Goal: Communication & Community: Answer question/provide support

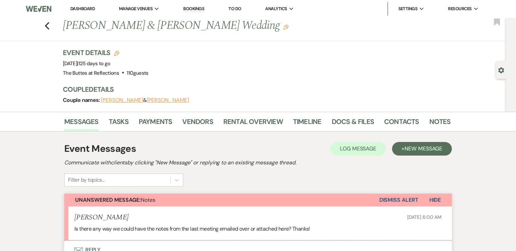
click at [122, 98] on button "[PERSON_NAME]" at bounding box center [122, 100] width 42 height 5
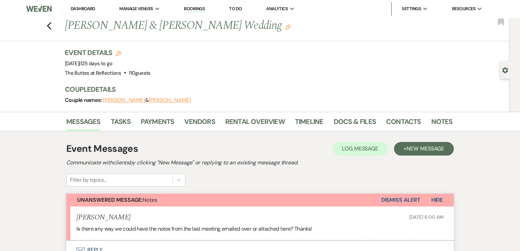
select select "1"
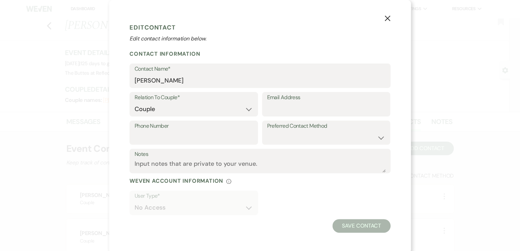
click at [386, 16] on icon "X" at bounding box center [388, 18] width 6 height 6
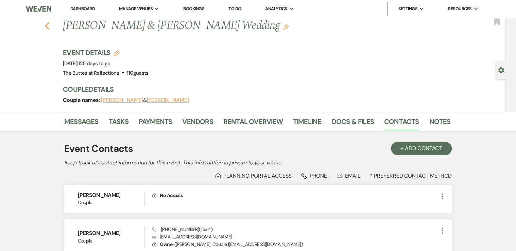
click at [48, 24] on icon "Previous" at bounding box center [47, 26] width 5 height 8
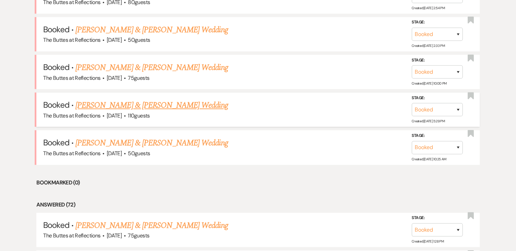
scroll to position [354, 0]
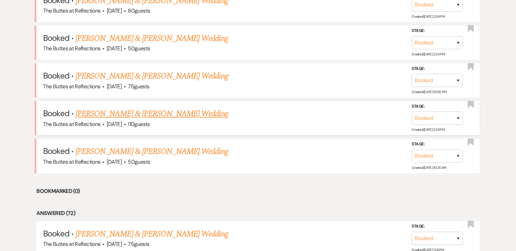
click at [144, 112] on link "[PERSON_NAME] & [PERSON_NAME] Wedding" at bounding box center [152, 114] width 152 height 12
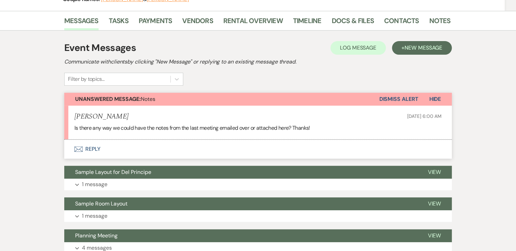
scroll to position [136, 0]
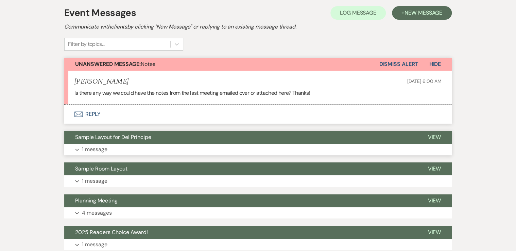
click at [124, 137] on span "Sample Layout for Del Principe" at bounding box center [113, 137] width 76 height 7
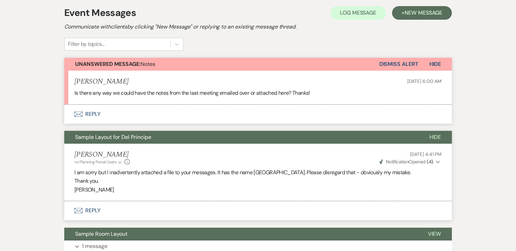
click at [91, 112] on button "Envelope Reply" at bounding box center [258, 114] width 388 height 19
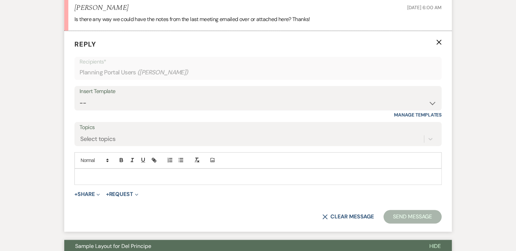
scroll to position [215, 0]
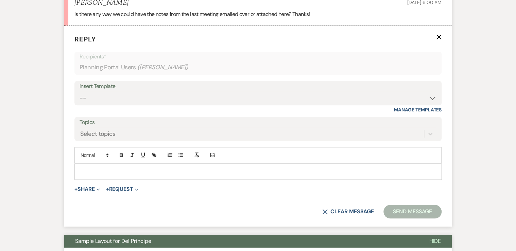
click at [98, 168] on p at bounding box center [258, 171] width 356 height 7
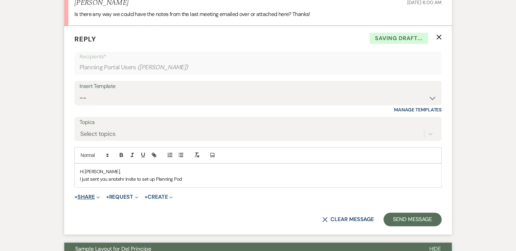
click at [82, 196] on button "+ Share Expand" at bounding box center [87, 197] width 26 height 5
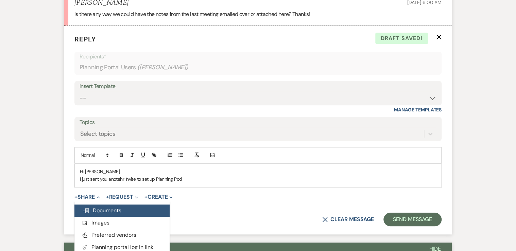
click at [97, 210] on span "Doc Upload Documents" at bounding box center [102, 210] width 39 height 7
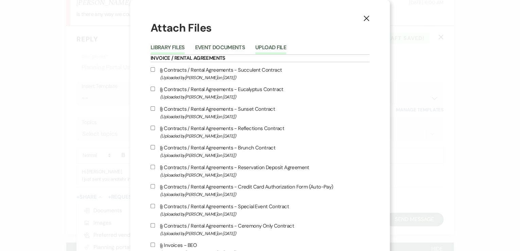
click at [264, 47] on button "Upload File" at bounding box center [270, 50] width 31 height 10
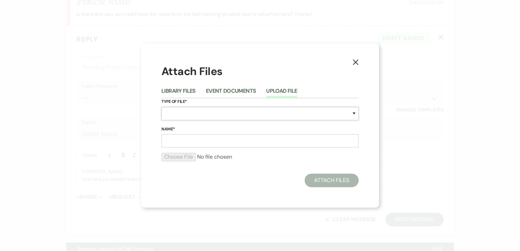
click at [174, 116] on select "Special Event Insurance Vendor Certificate of Insurance Contracts / Rental Agre…" at bounding box center [260, 113] width 197 height 13
select select "63"
click at [162, 107] on select "Special Event Insurance Vendor Certificate of Insurance Contracts / Rental Agre…" at bounding box center [260, 113] width 197 height 13
click at [172, 141] on input "Name*" at bounding box center [260, 140] width 197 height 13
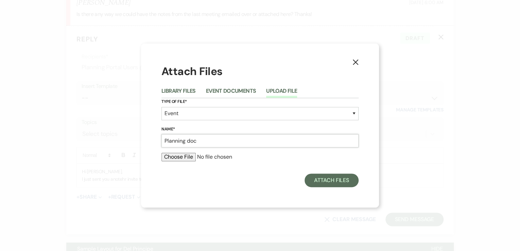
type input "Planning doc"
click at [179, 156] on input "file" at bounding box center [260, 157] width 197 height 8
type input "C:\fakepath\WeidmanPlanningDetails9-4-2025.pdf"
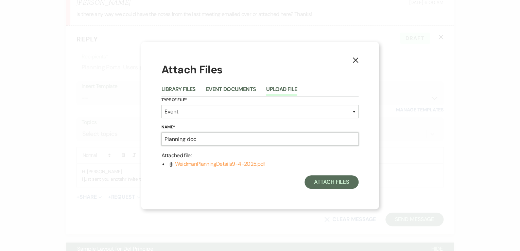
click at [203, 138] on input "Planning doc" at bounding box center [260, 139] width 197 height 13
type input "Planning doc from PP"
click at [330, 182] on button "Attach Files" at bounding box center [332, 182] width 54 height 14
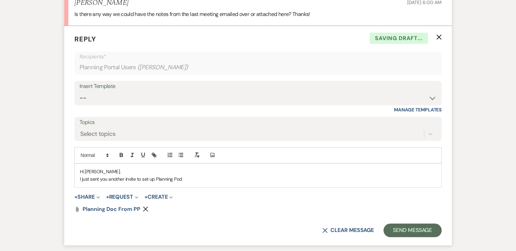
click at [197, 178] on p "I just sent you another invite to set up Planning Pod" at bounding box center [258, 178] width 356 height 7
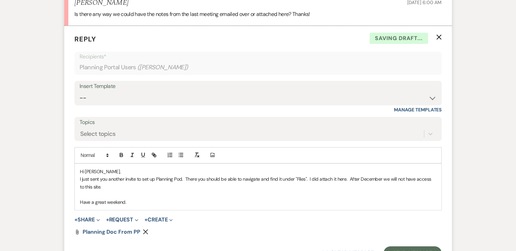
click at [78, 179] on div "Hi [PERSON_NAME], I just sent you another invite to set up Planning Pod. There …" at bounding box center [258, 187] width 367 height 46
click at [135, 201] on p "Have a great weekend." at bounding box center [258, 202] width 356 height 7
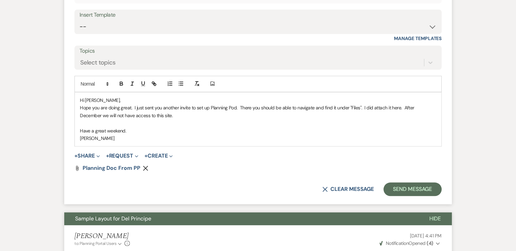
scroll to position [297, 0]
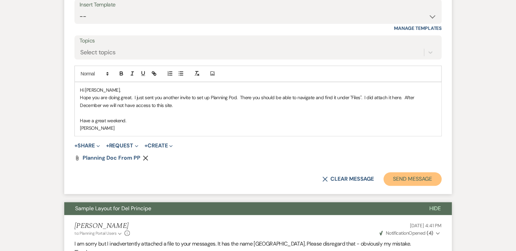
click at [407, 178] on button "Send Message" at bounding box center [413, 179] width 58 height 14
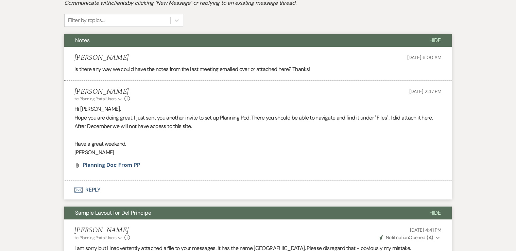
scroll to position [106, 0]
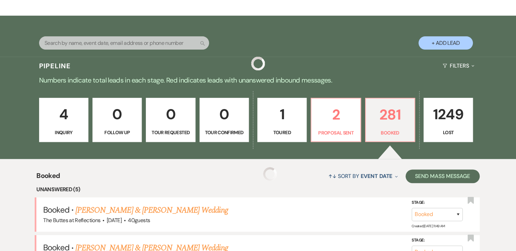
scroll to position [354, 0]
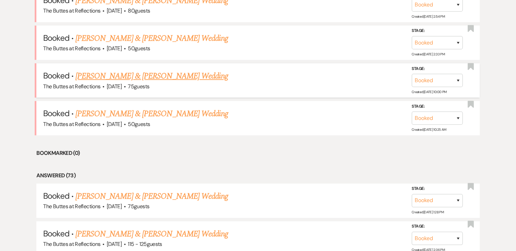
click at [120, 77] on link "[PERSON_NAME] & [PERSON_NAME] Wedding" at bounding box center [152, 76] width 152 height 12
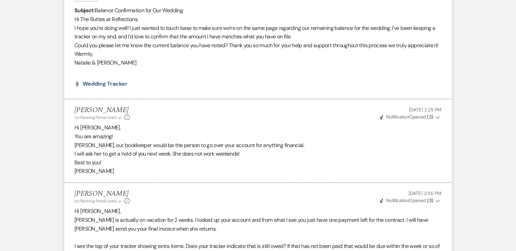
scroll to position [245, 0]
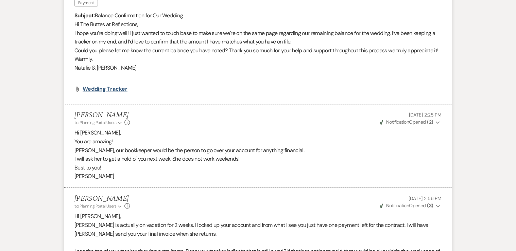
click at [102, 93] on span "Wedding Tracker" at bounding box center [105, 88] width 45 height 7
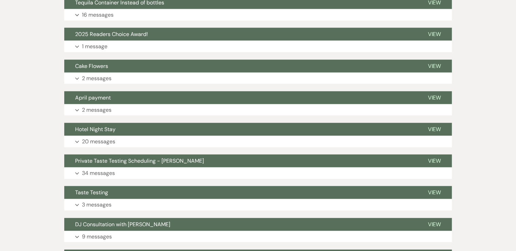
scroll to position [735, 0]
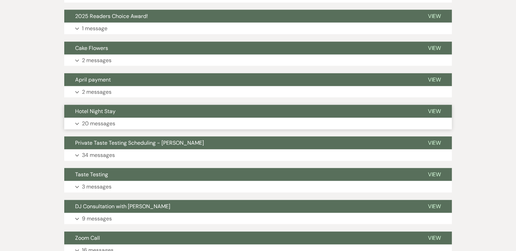
click at [121, 118] on button "Hotel Night Stay" at bounding box center [240, 111] width 353 height 13
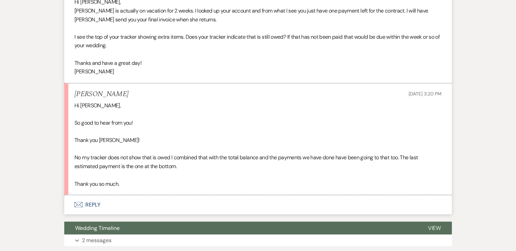
scroll to position [490, 0]
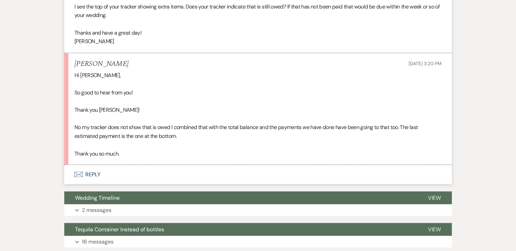
click at [91, 181] on button "Envelope Reply" at bounding box center [258, 174] width 388 height 19
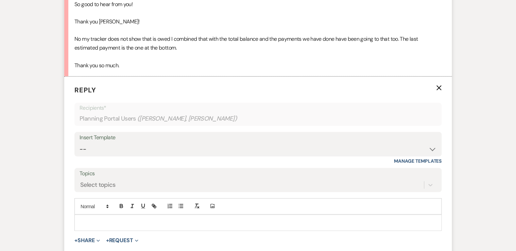
scroll to position [638, 0]
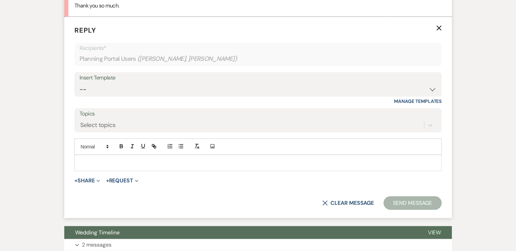
click at [83, 165] on div at bounding box center [258, 163] width 367 height 16
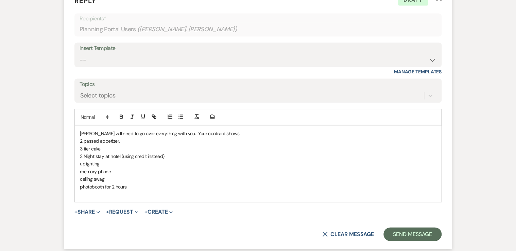
scroll to position [665, 0]
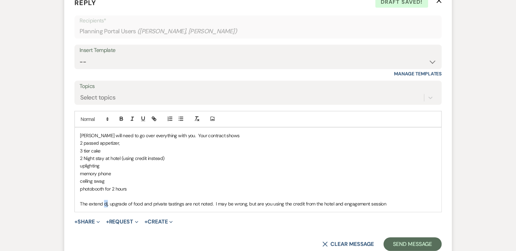
drag, startPoint x: 103, startPoint y: 212, endPoint x: 107, endPoint y: 212, distance: 3.8
click at [107, 208] on p "The extend dj, upgrade of food and private tastings are not noted. I may be wro…" at bounding box center [258, 203] width 356 height 7
click at [431, 208] on p "The extend half hour for dj/bar/staff, upgrade of food and private tastings are…" at bounding box center [258, 203] width 356 height 7
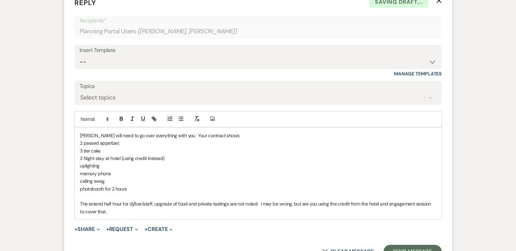
click at [80, 212] on p "The extend half hour for dj/bar/staff, upgrade of food and private tastings are…" at bounding box center [258, 207] width 356 height 15
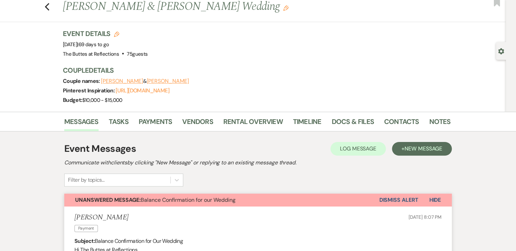
scroll to position [0, 0]
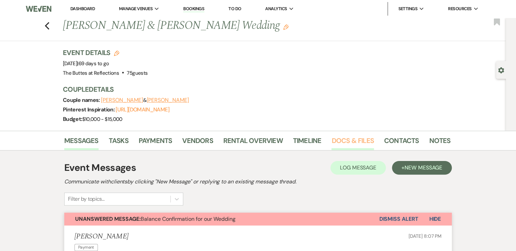
click at [353, 137] on link "Docs & Files" at bounding box center [353, 142] width 42 height 15
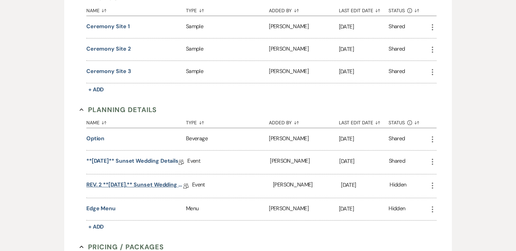
scroll to position [326, 0]
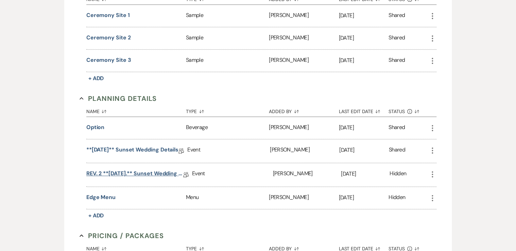
click at [146, 172] on link "REV. 2 **[DATE].** Sunset Wedding Details" at bounding box center [134, 175] width 97 height 11
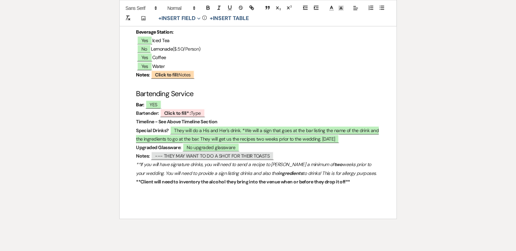
scroll to position [2204, 0]
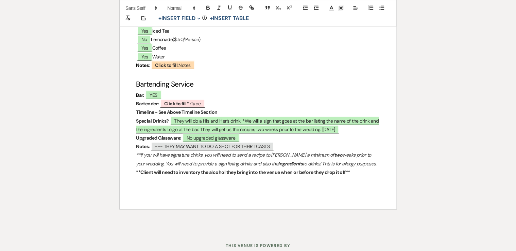
drag, startPoint x: 98, startPoint y: 59, endPoint x: 84, endPoint y: 49, distance: 16.7
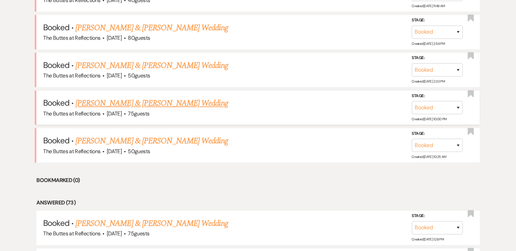
scroll to position [354, 0]
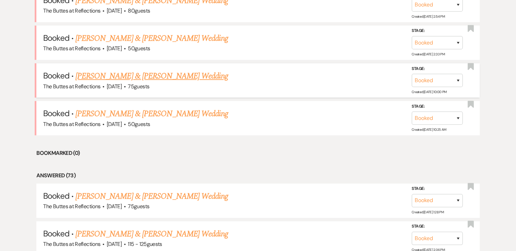
click at [136, 76] on link "[PERSON_NAME] & [PERSON_NAME] Wedding" at bounding box center [152, 76] width 152 height 12
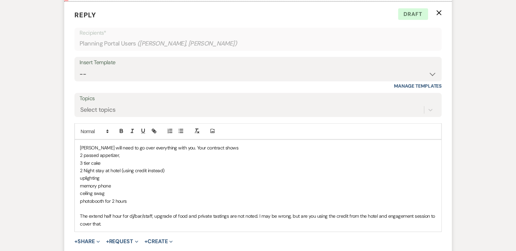
scroll to position [675, 0]
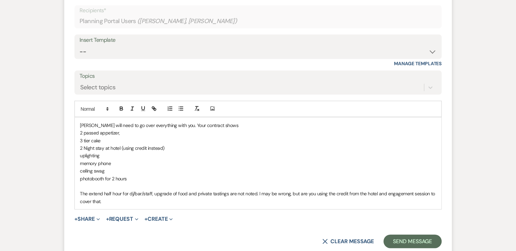
click at [79, 202] on div "[PERSON_NAME] will need to go over everything with you. Your contract shows 2 p…" at bounding box center [258, 164] width 367 height 92
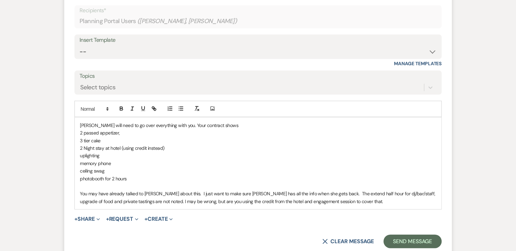
click at [344, 205] on p "You may have already talked to [PERSON_NAME] about this. I just want to make su…" at bounding box center [258, 197] width 356 height 15
click at [180, 129] on p "[PERSON_NAME] will need to go over everything with you. Your contract shows" at bounding box center [258, 125] width 356 height 7
click at [178, 129] on p "[PERSON_NAME] will need to go over everything with you. Your contract shows" at bounding box center [258, 125] width 356 height 7
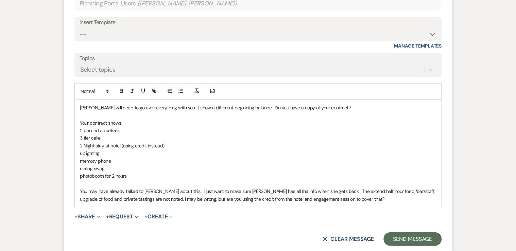
scroll to position [703, 0]
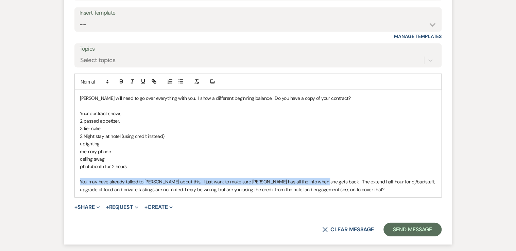
drag, startPoint x: 79, startPoint y: 189, endPoint x: 314, endPoint y: 187, distance: 235.0
click at [314, 187] on div "[PERSON_NAME] will need to go over everything with you. I show a different begi…" at bounding box center [258, 143] width 367 height 107
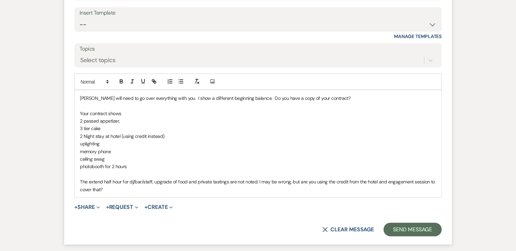
click at [86, 110] on p at bounding box center [258, 105] width 356 height 7
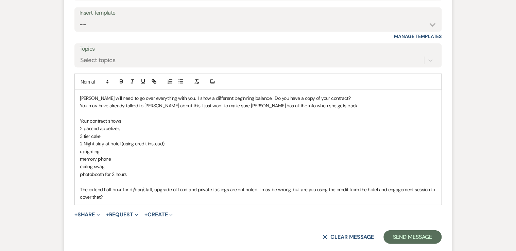
click at [80, 110] on p "You may have already talked to [PERSON_NAME] about this. I just want to make su…" at bounding box center [258, 105] width 356 height 7
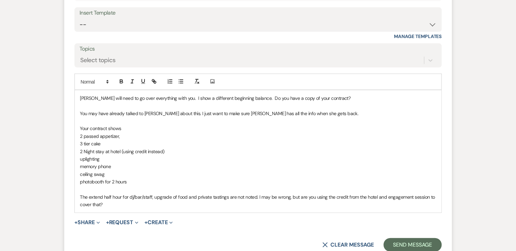
click at [79, 104] on div "[PERSON_NAME] will need to go over everything with you. I show a different begi…" at bounding box center [258, 151] width 367 height 122
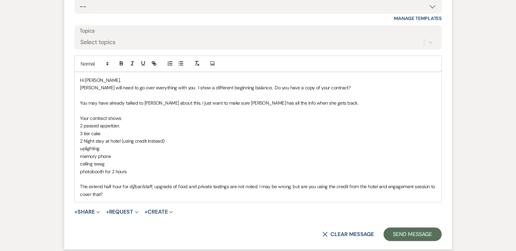
scroll to position [730, 0]
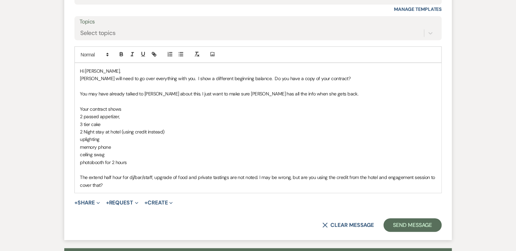
click at [104, 186] on p "The extend half hour for dj/bar/staff, upgrade of food and private tastings are…" at bounding box center [258, 181] width 356 height 15
click at [262, 185] on p "The extended half hour for dj/bar/staff, upgrade of food and private tastings a…" at bounding box center [258, 181] width 356 height 15
click at [338, 82] on p "[PERSON_NAME] will need to go over everything with you. I show a different begi…" at bounding box center [258, 78] width 356 height 7
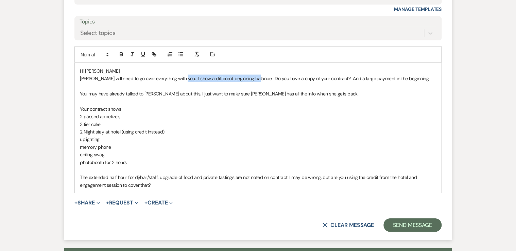
drag, startPoint x: 179, startPoint y: 86, endPoint x: 251, endPoint y: 83, distance: 72.5
click at [251, 82] on p "[PERSON_NAME] will need to go over everything with you. I show a different begi…" at bounding box center [258, 78] width 356 height 7
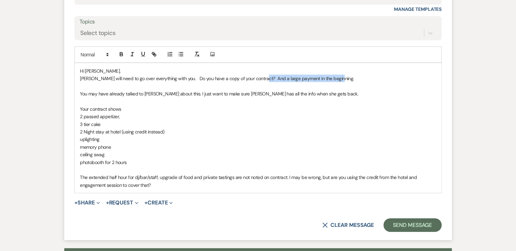
drag, startPoint x: 259, startPoint y: 85, endPoint x: 345, endPoint y: 86, distance: 85.7
click at [345, 82] on p "[PERSON_NAME] will need to go over everything with you. Do you have a copy of y…" at bounding box center [258, 78] width 356 height 7
click at [181, 82] on p "[PERSON_NAME] will need to go over everything with you. Do you have a copy of y…" at bounding box center [258, 78] width 356 height 7
click at [157, 189] on p "The extended half hour for dj/bar/staff, upgrade of food and private tastings a…" at bounding box center [258, 181] width 356 height 15
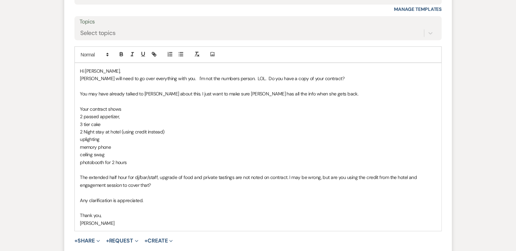
scroll to position [757, 0]
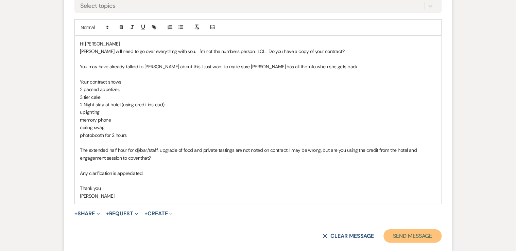
drag, startPoint x: 405, startPoint y: 248, endPoint x: 408, endPoint y: 244, distance: 4.9
click at [406, 243] on button "Send Message" at bounding box center [413, 237] width 58 height 14
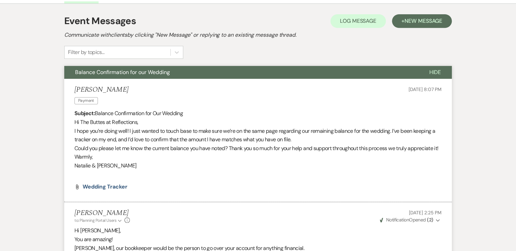
scroll to position [0, 0]
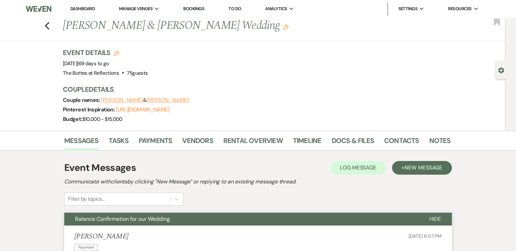
click at [80, 9] on link "Dashboard" at bounding box center [82, 9] width 24 height 6
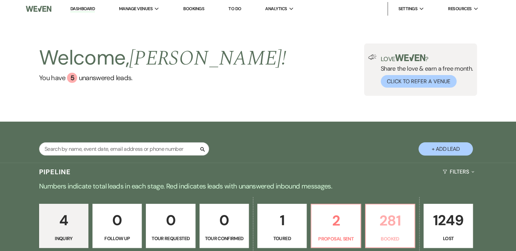
click at [386, 223] on p "281" at bounding box center [390, 221] width 40 height 23
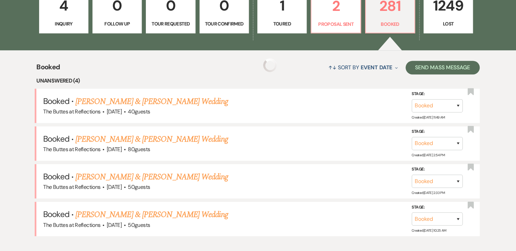
scroll to position [218, 0]
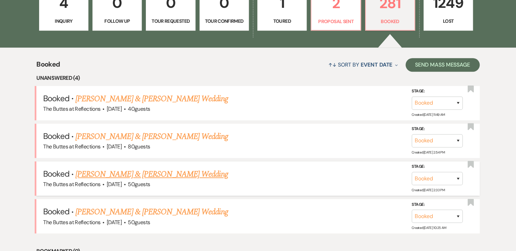
click at [114, 172] on link "[PERSON_NAME] & [PERSON_NAME] Wedding" at bounding box center [152, 174] width 152 height 12
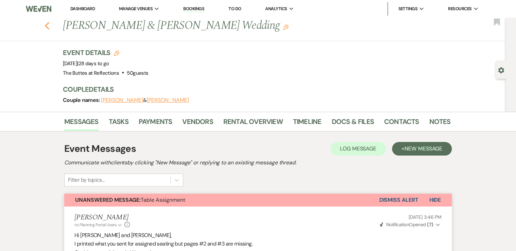
click at [48, 26] on use "button" at bounding box center [47, 25] width 4 height 7
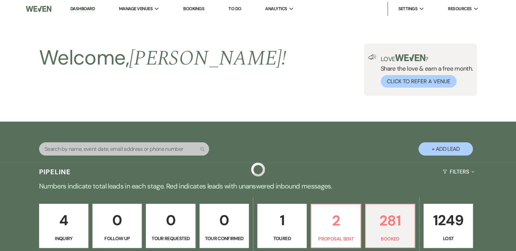
scroll to position [218, 0]
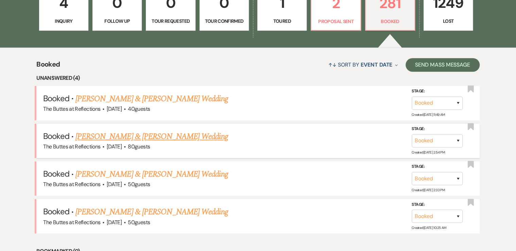
click at [128, 136] on link "[PERSON_NAME] & [PERSON_NAME] Wedding" at bounding box center [152, 137] width 152 height 12
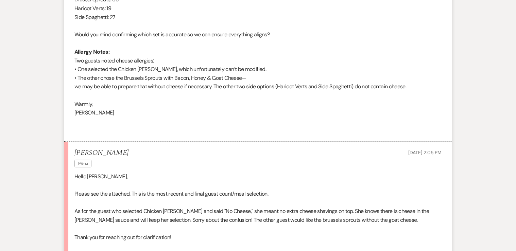
scroll to position [599, 0]
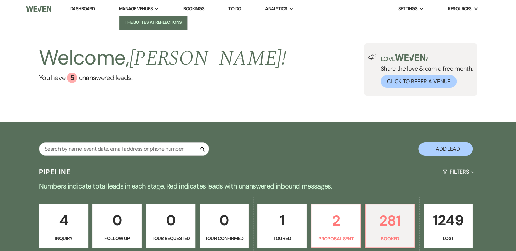
click at [137, 20] on li "The Buttes at Reflections" at bounding box center [153, 22] width 61 height 7
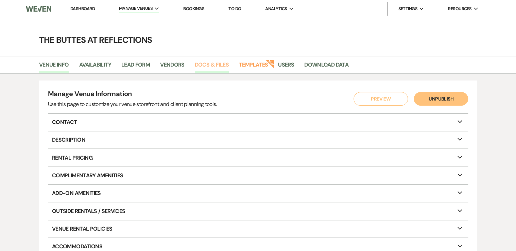
click at [212, 69] on link "Docs & Files" at bounding box center [212, 67] width 34 height 13
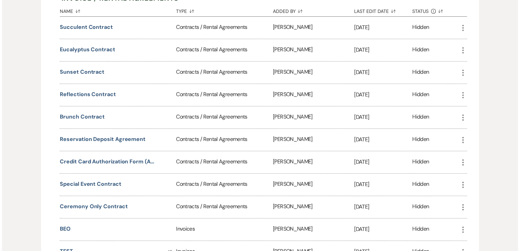
scroll to position [163, 0]
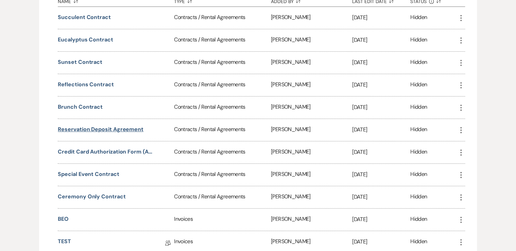
click at [114, 126] on button "Reservation Deposit Agreement" at bounding box center [101, 129] width 86 height 8
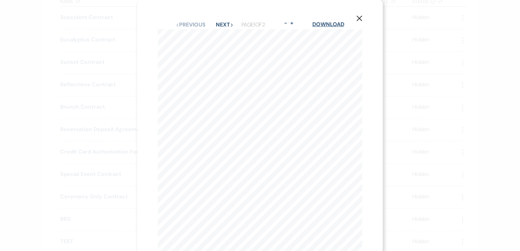
click at [331, 26] on link "Download" at bounding box center [329, 24] width 32 height 7
